Goal: Task Accomplishment & Management: Manage account settings

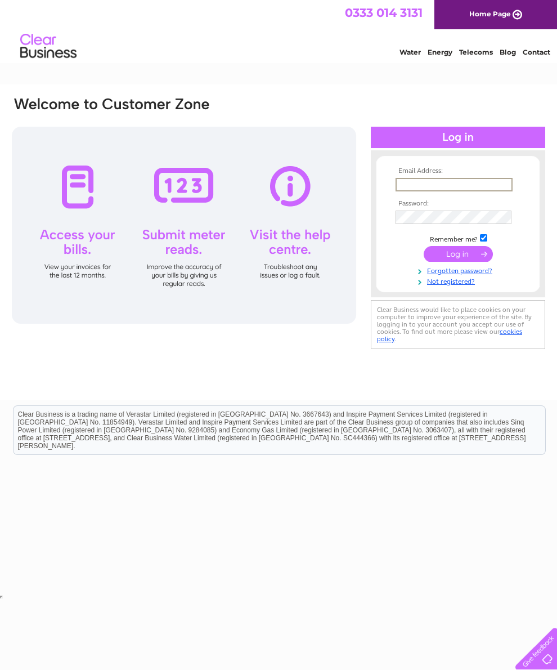
type input "[EMAIL_ADDRESS][DOMAIN_NAME]"
click at [458, 255] on input "submit" at bounding box center [458, 253] width 69 height 16
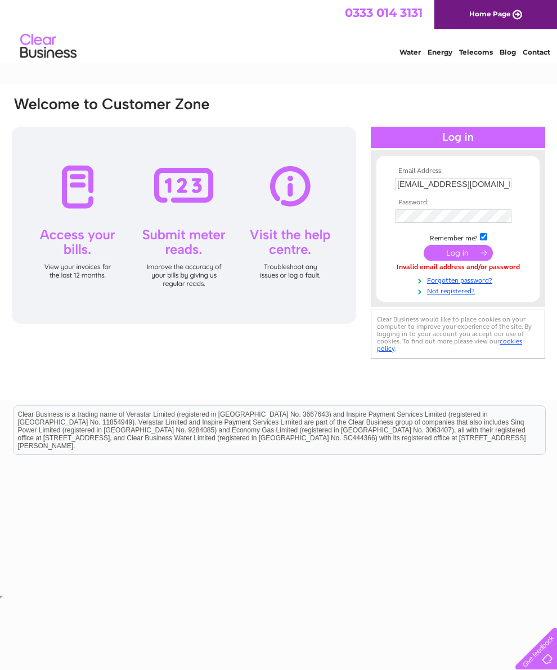
click at [469, 253] on input "submit" at bounding box center [458, 253] width 69 height 16
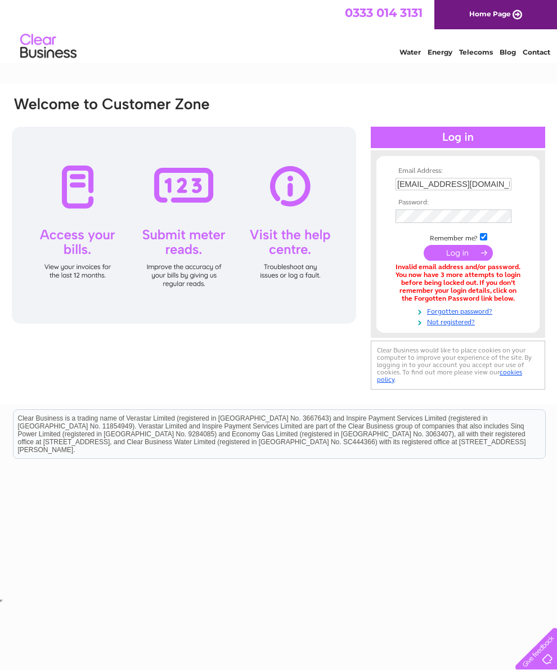
click at [479, 251] on input "submit" at bounding box center [458, 253] width 69 height 16
